Goal: Check status: Check status

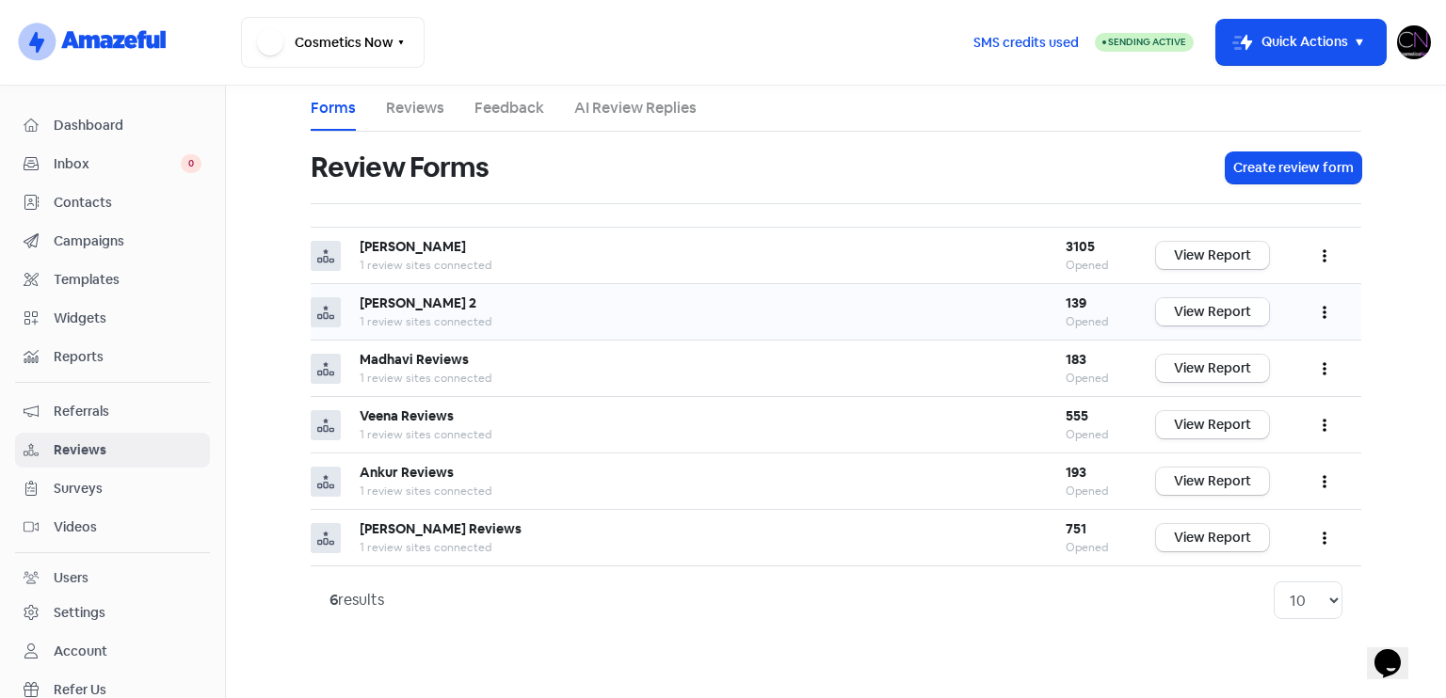
click at [1182, 304] on link "View Report" at bounding box center [1212, 311] width 113 height 27
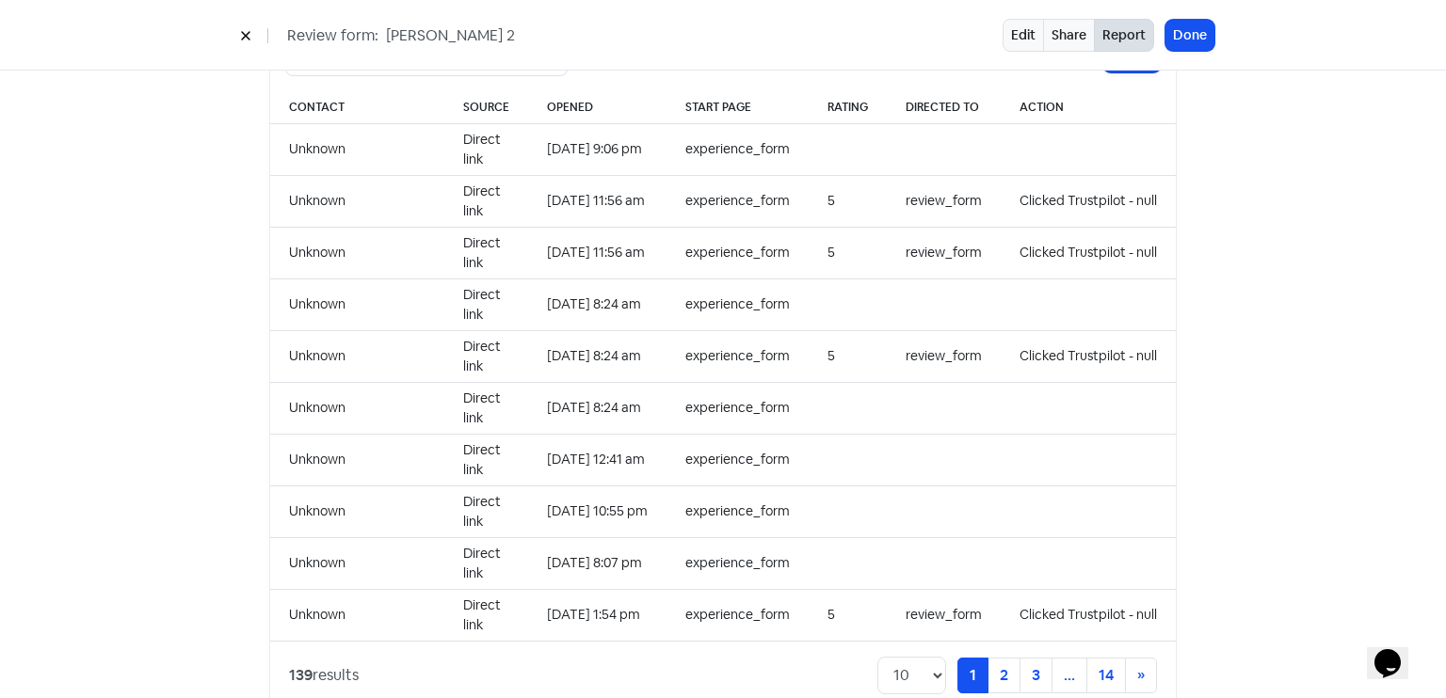
scroll to position [1871, 0]
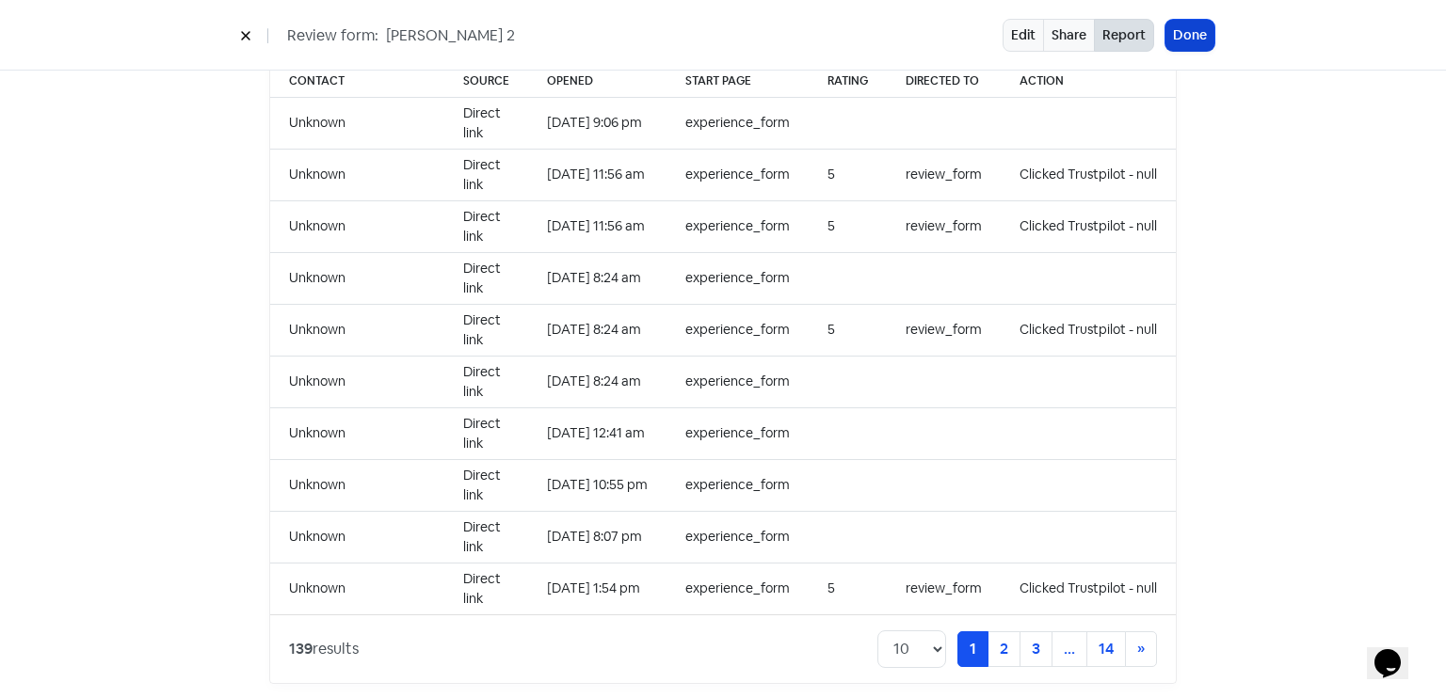
click at [1168, 48] on button "Done" at bounding box center [1189, 35] width 49 height 31
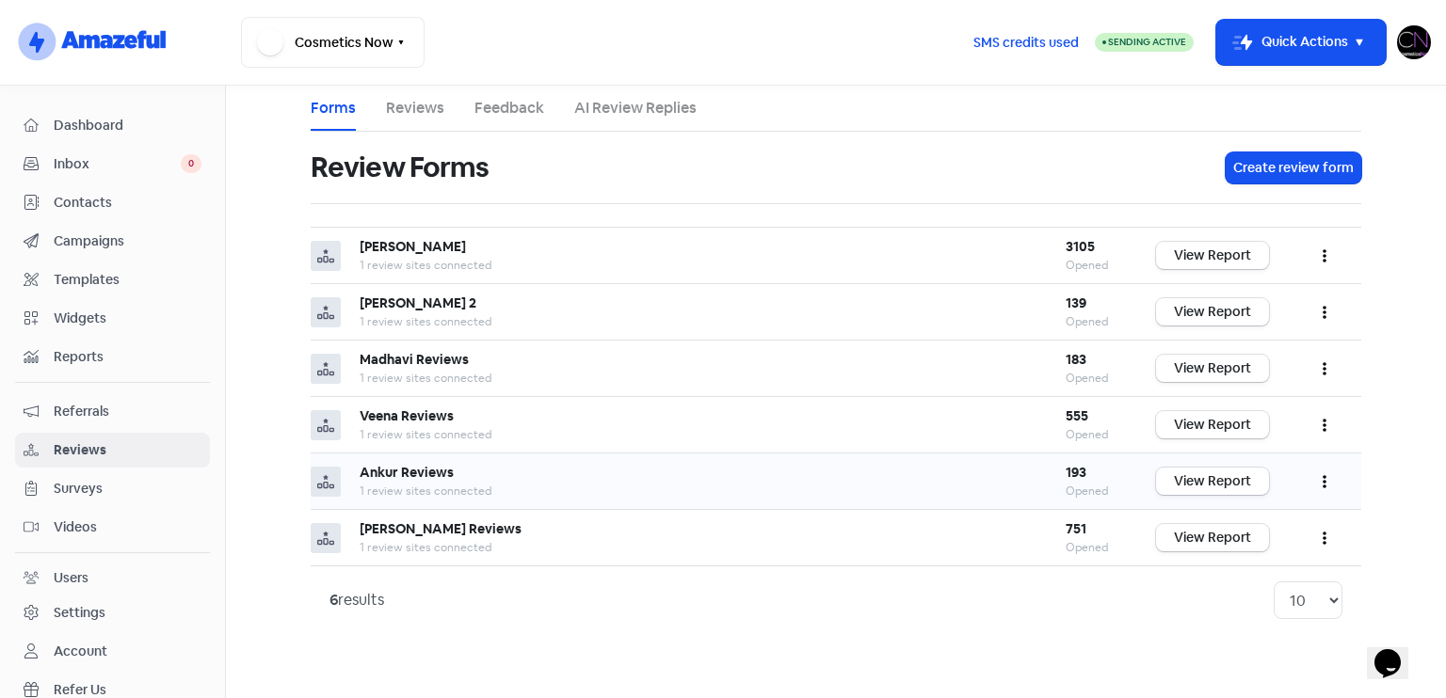
click at [1201, 492] on td "View Report" at bounding box center [1212, 482] width 151 height 56
click at [1208, 485] on link "View Report" at bounding box center [1212, 481] width 113 height 27
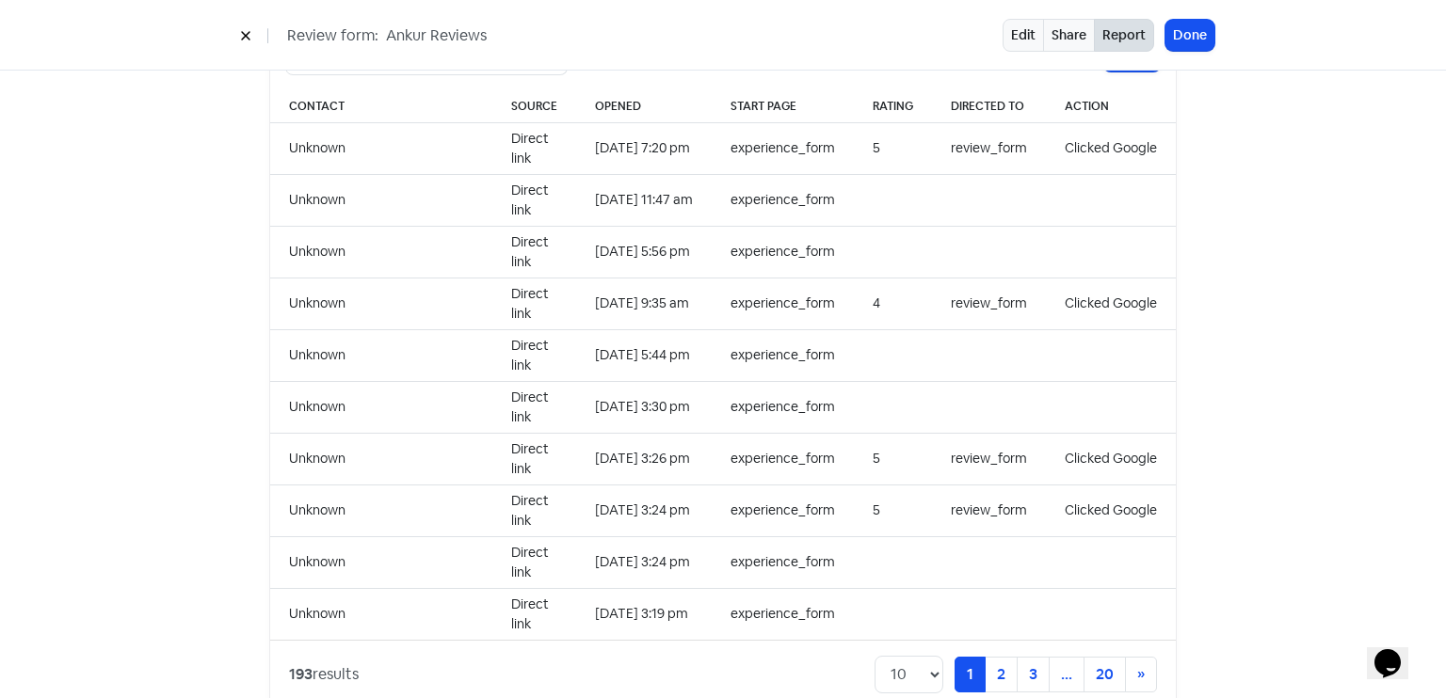
scroll to position [1934, 0]
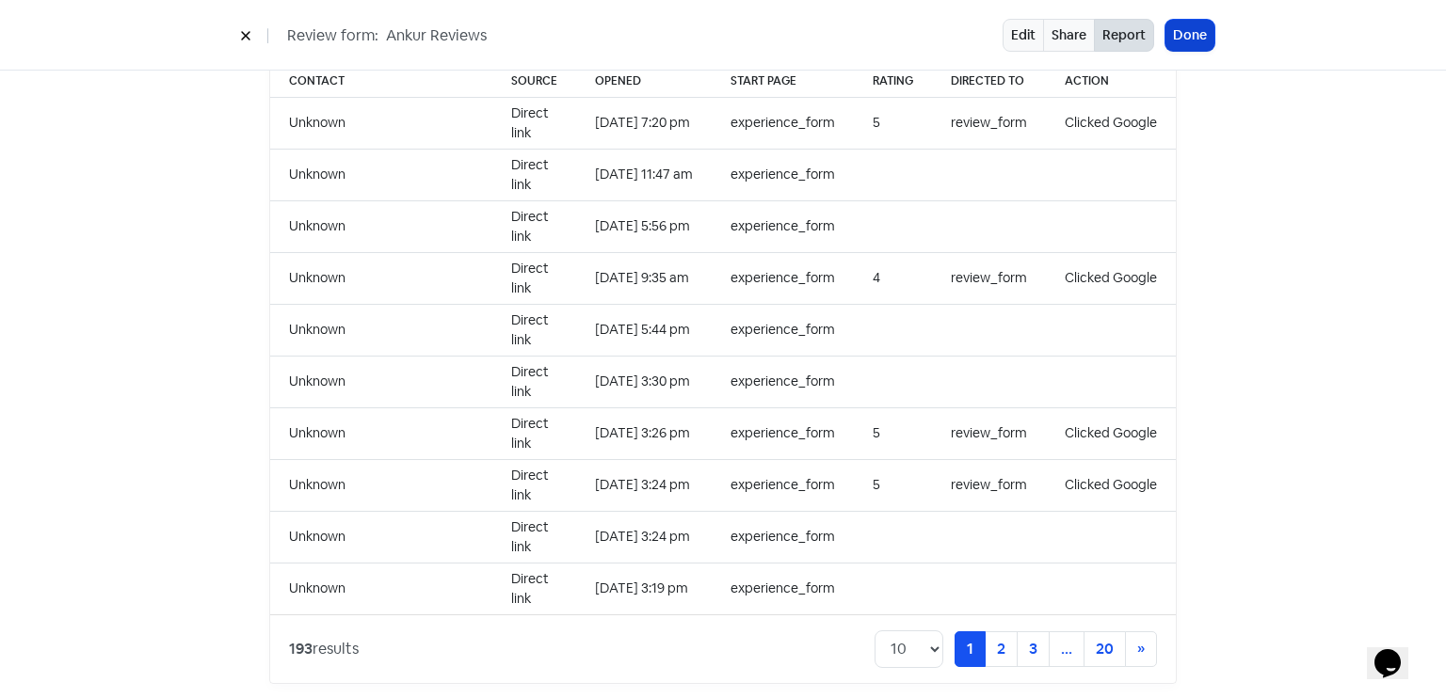
click at [1208, 37] on button "Done" at bounding box center [1189, 35] width 49 height 31
